Goal: Unclear: Browse casually

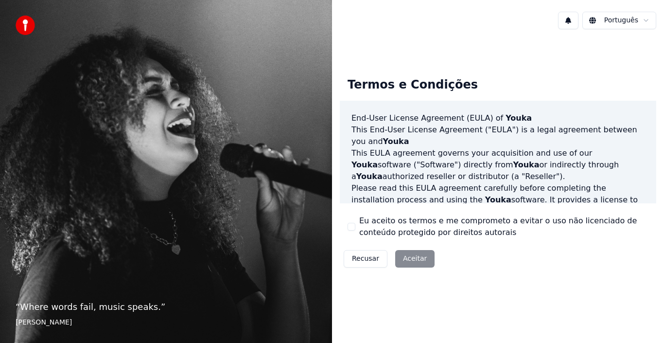
click at [416, 256] on div "Recusar Aceitar" at bounding box center [389, 258] width 99 height 25
click at [414, 256] on div "Recusar Aceitar" at bounding box center [389, 258] width 99 height 25
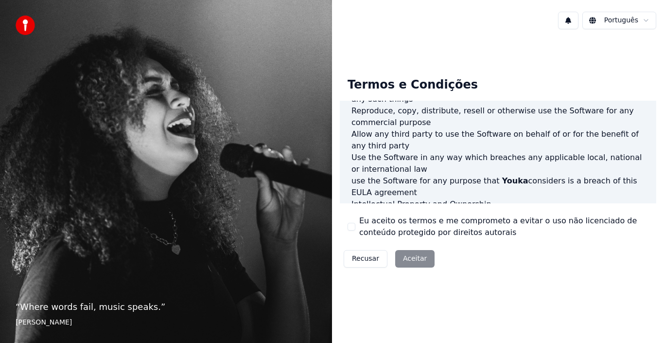
scroll to position [667, 0]
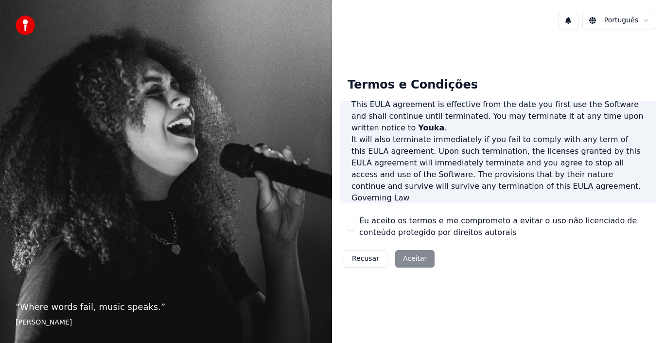
click at [405, 256] on div "Recusar Aceitar" at bounding box center [389, 258] width 99 height 25
click at [60, 97] on div "“ Where words fail, music speaks. ” [PERSON_NAME]" at bounding box center [166, 171] width 332 height 343
click at [407, 259] on div "Recusar Aceitar" at bounding box center [389, 258] width 99 height 25
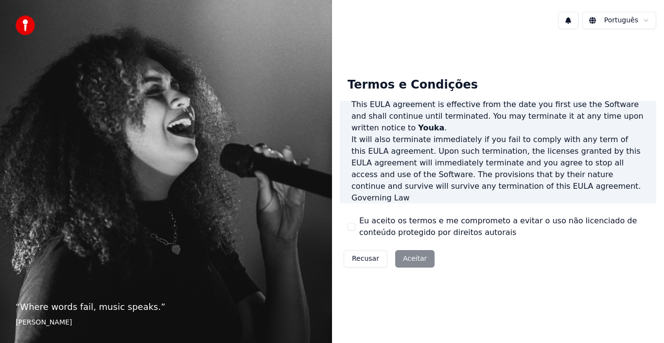
click at [407, 259] on div "Recusar Aceitar" at bounding box center [389, 258] width 99 height 25
click at [412, 259] on div "Recusar Aceitar" at bounding box center [389, 258] width 99 height 25
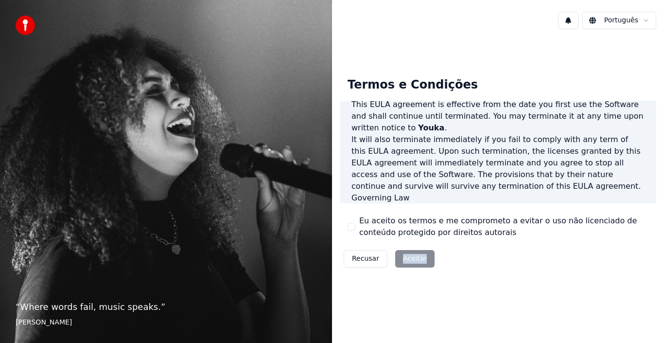
click at [406, 262] on div "Recusar Aceitar" at bounding box center [389, 258] width 99 height 25
